Goal: Check status: Check status

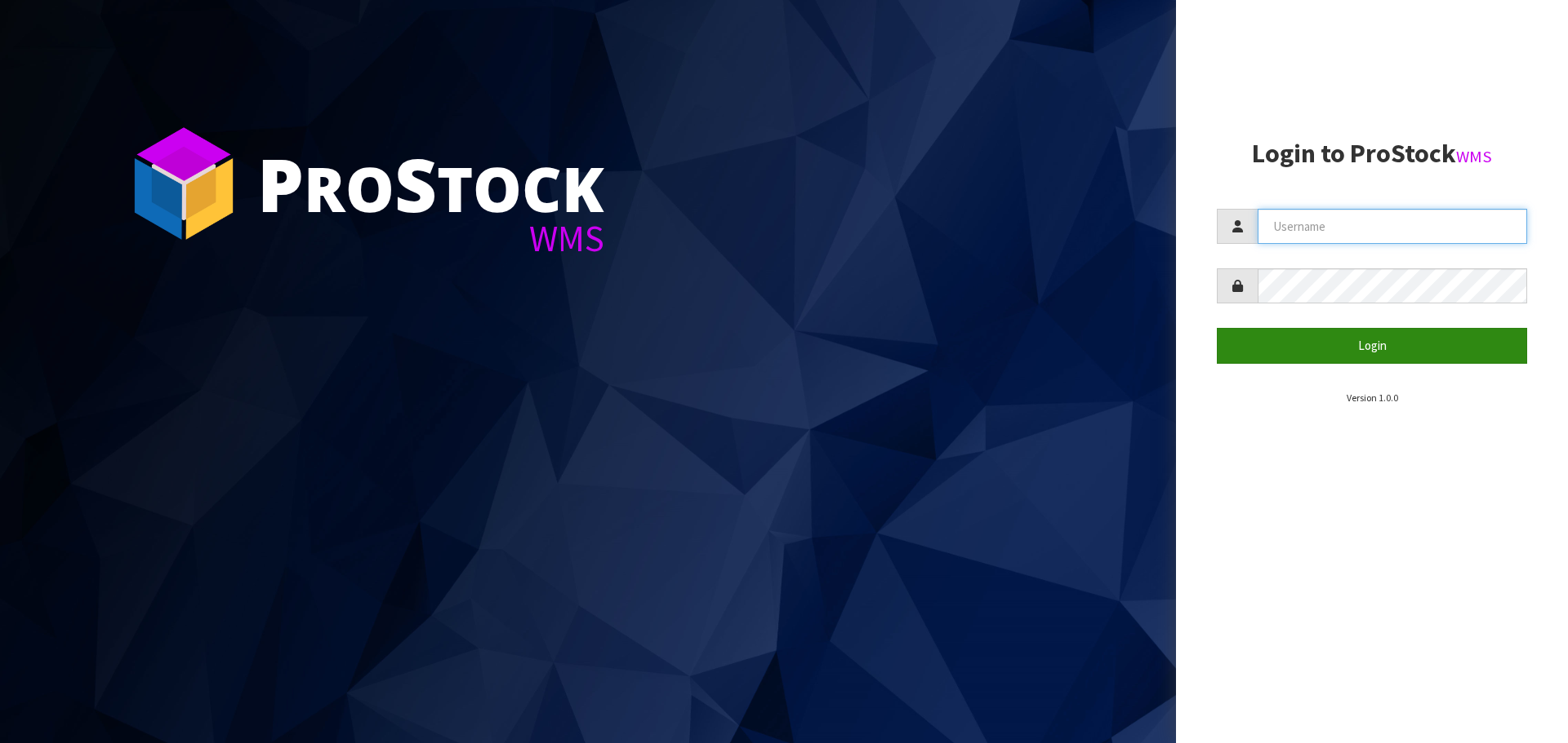
type input "[EMAIL_ADDRESS][DOMAIN_NAME]"
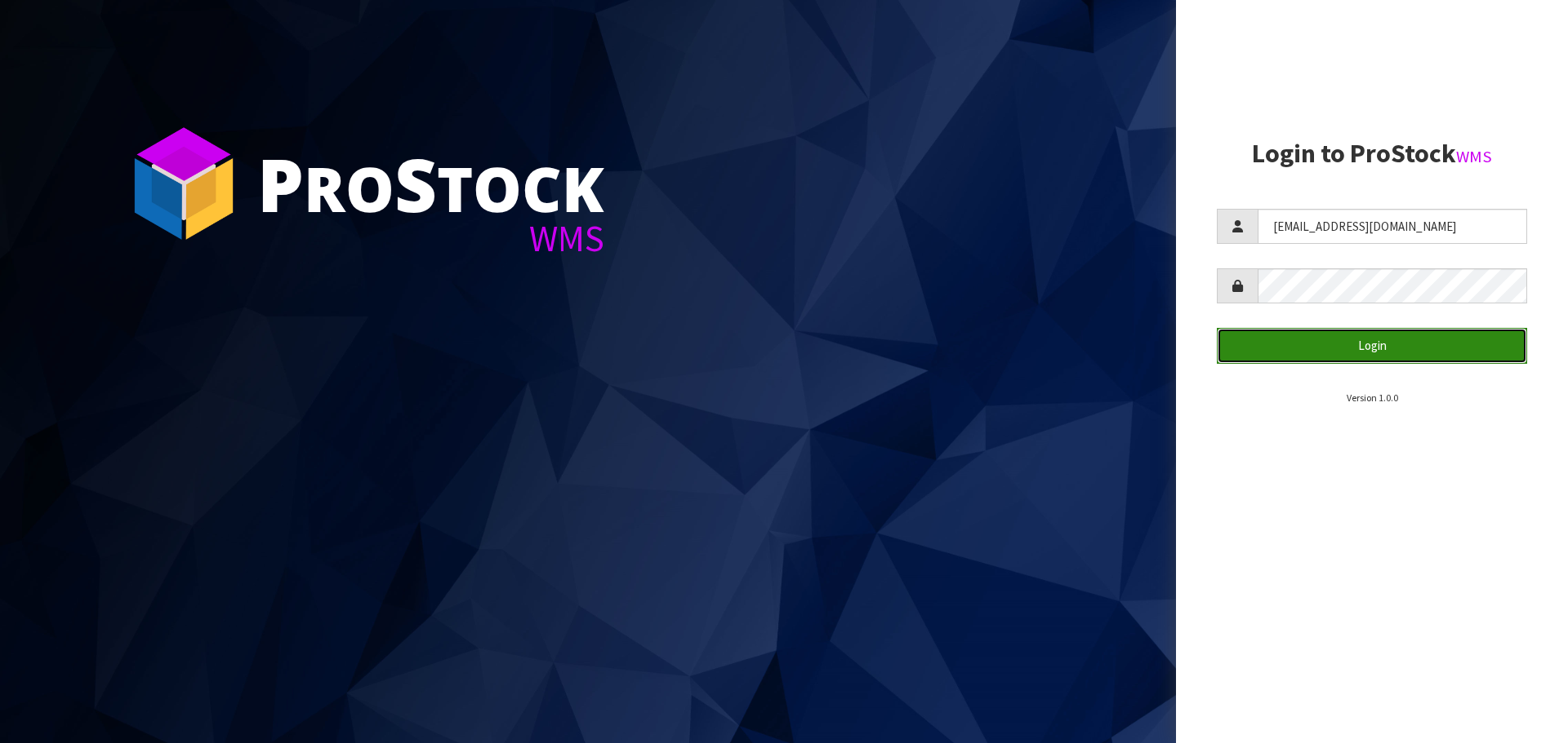
click at [1353, 351] on button "Login" at bounding box center [1371, 346] width 311 height 35
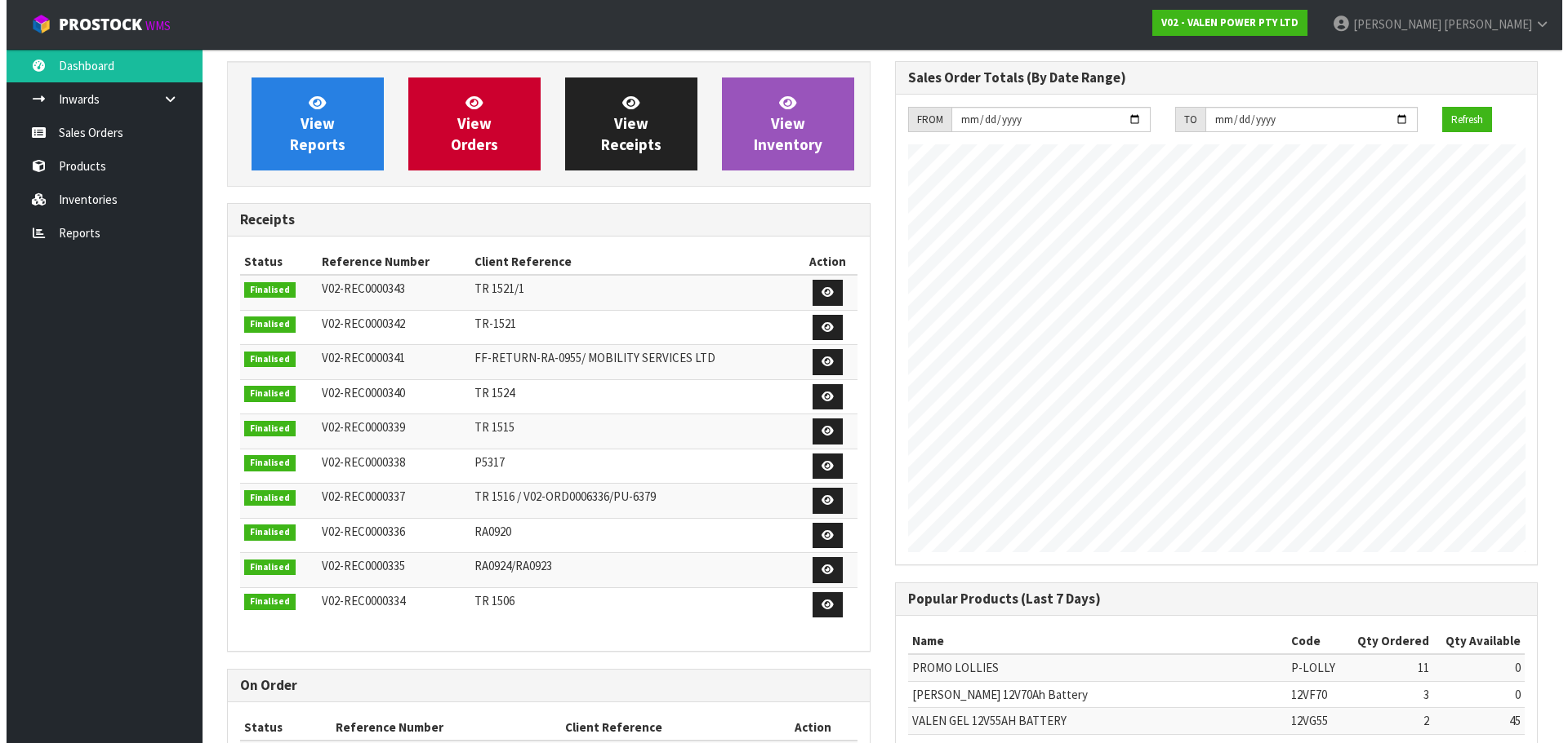
scroll to position [905, 667]
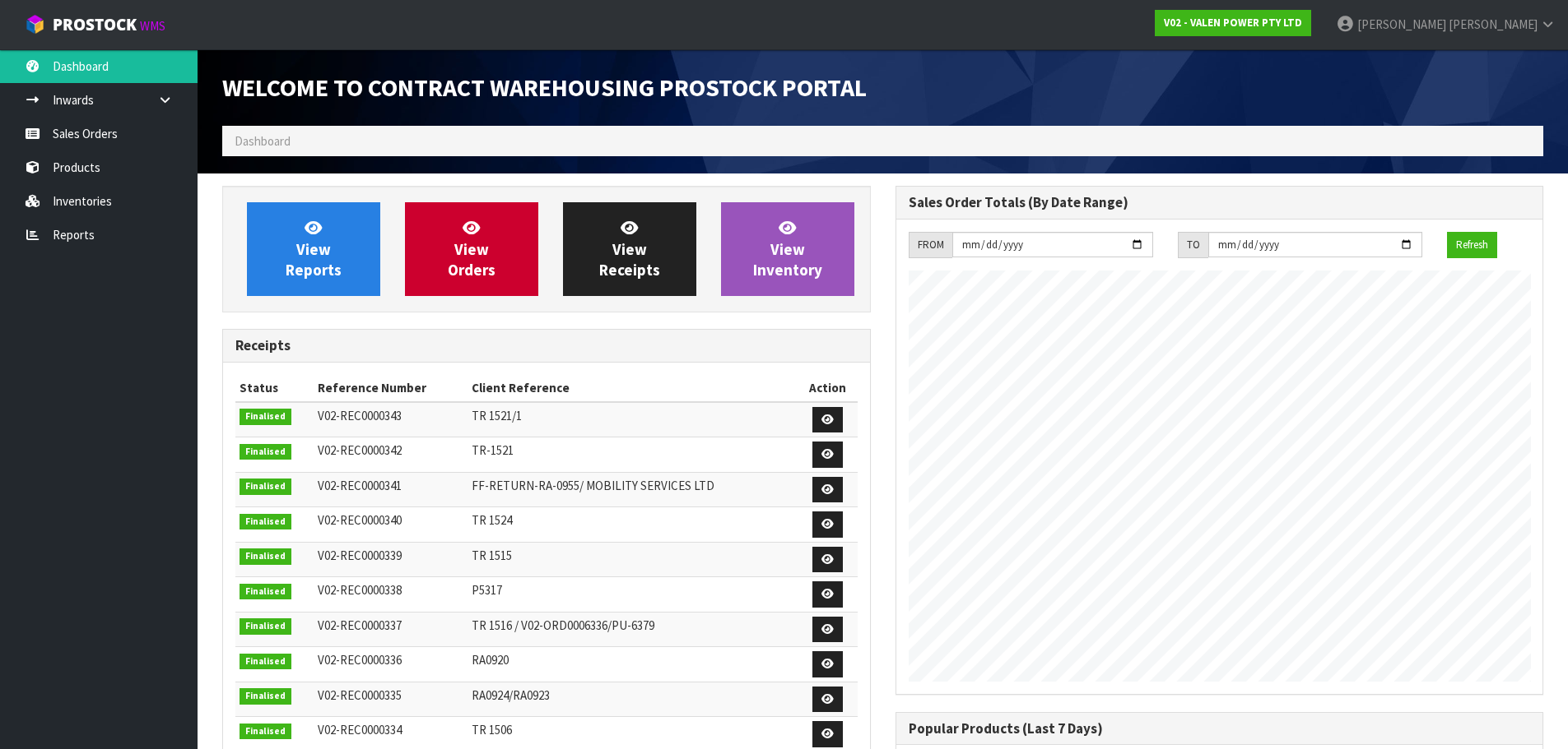
click at [286, 134] on span "Dashboard" at bounding box center [262, 141] width 56 height 16
click at [124, 144] on link "Sales Orders" at bounding box center [99, 133] width 197 height 34
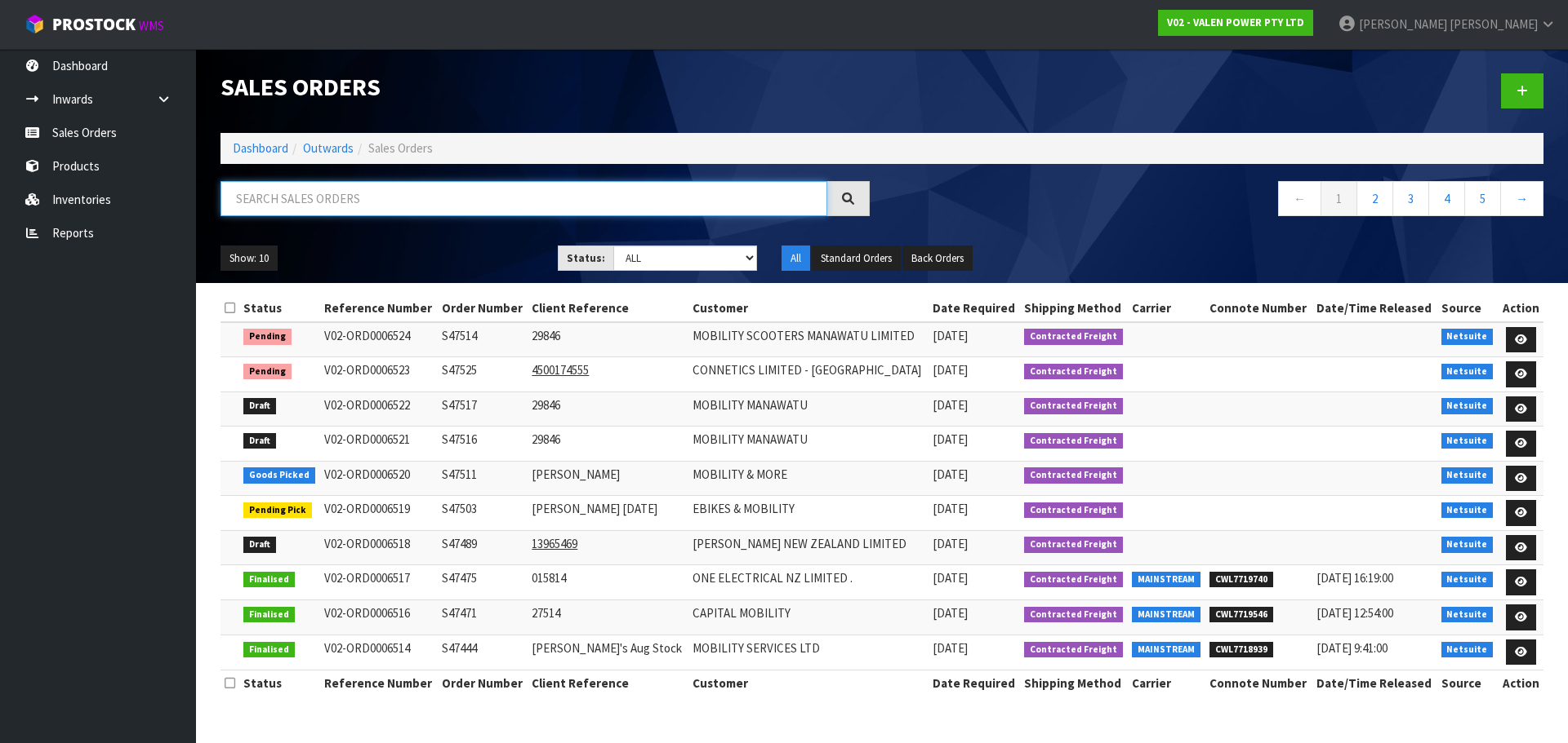
click at [265, 205] on input "text" at bounding box center [523, 199] width 606 height 35
paste input "S47514"
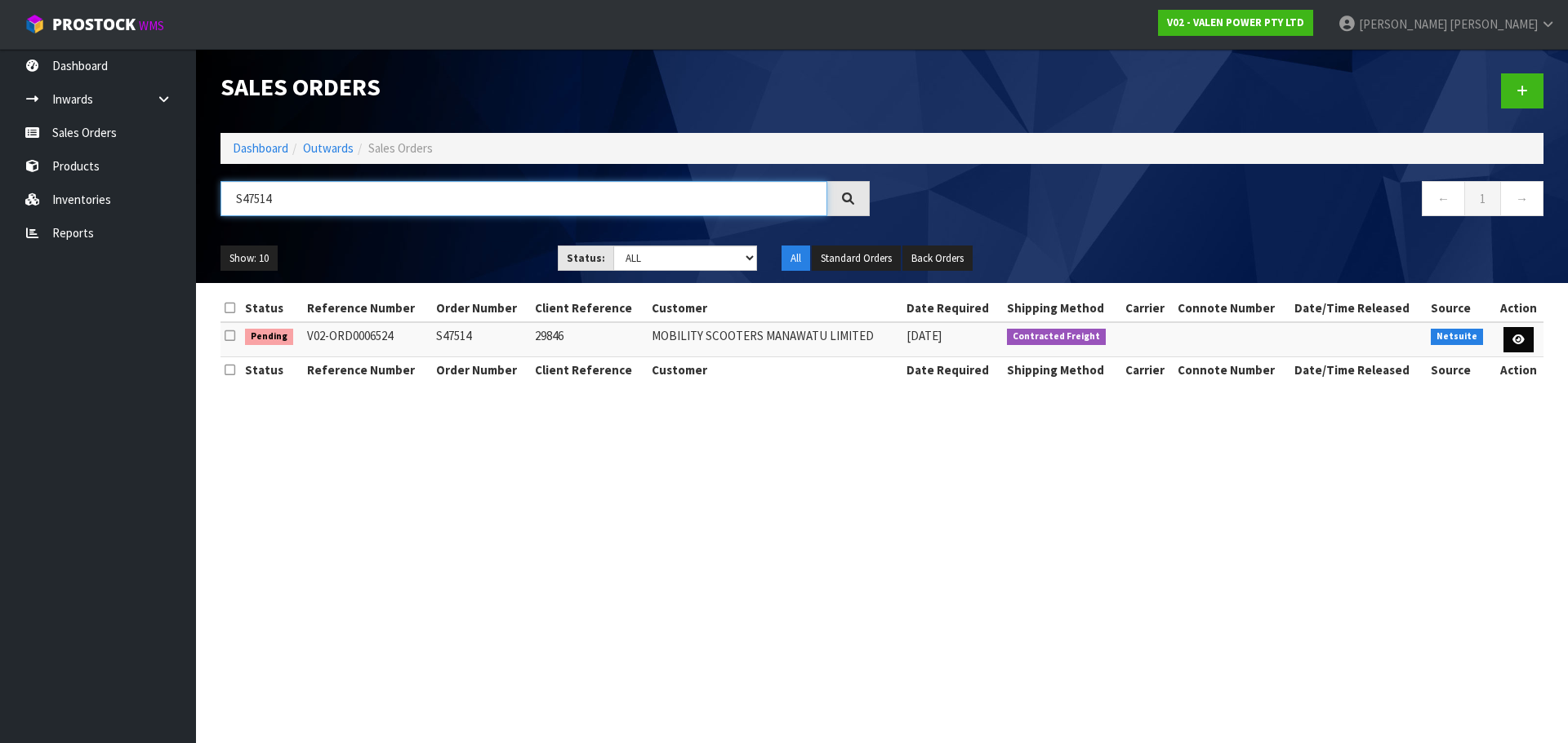
type input "S47514"
click at [1512, 343] on icon at bounding box center [1518, 339] width 12 height 10
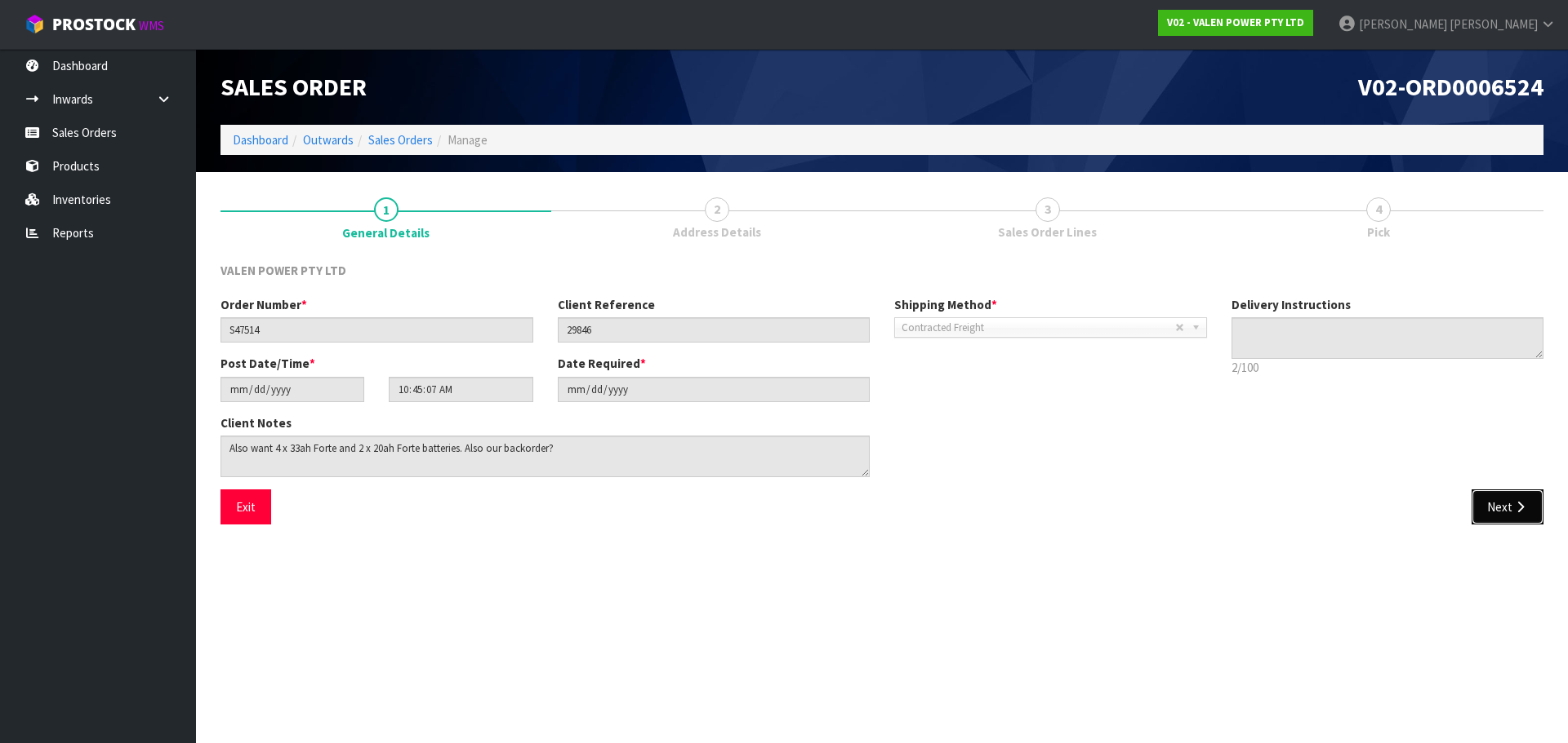
click at [1532, 513] on button "Next" at bounding box center [1506, 507] width 72 height 35
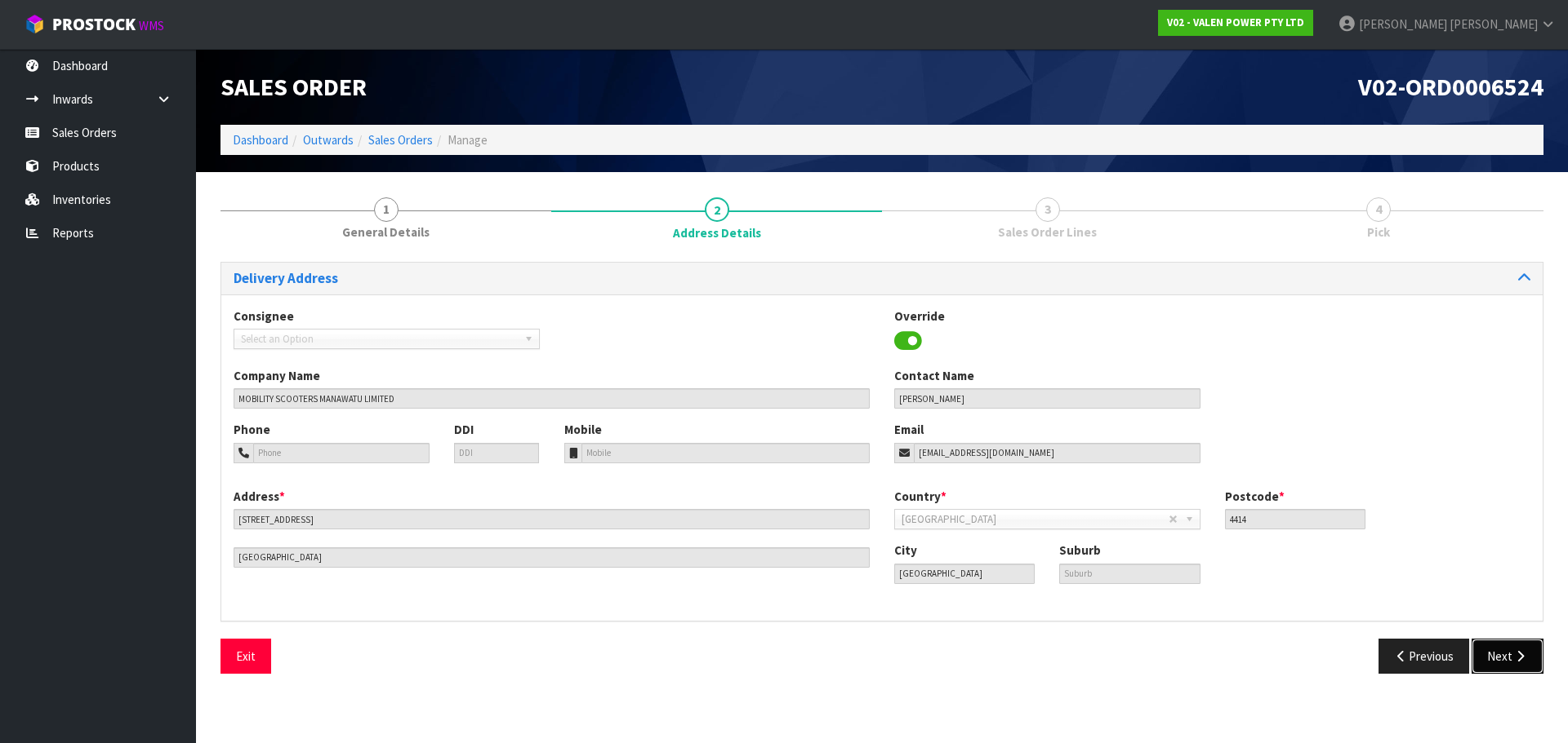
click at [1508, 655] on button "Next" at bounding box center [1506, 656] width 72 height 35
